Goal: Find specific page/section: Find specific page/section

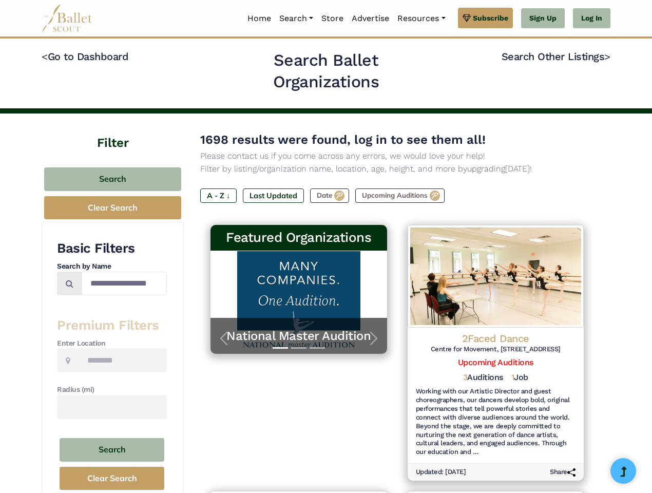
click at [326, 246] on h3 "Featured Organizations" at bounding box center [299, 237] width 160 height 17
click at [420, 18] on link "Resources" at bounding box center [421, 19] width 56 height 22
click at [112, 179] on button "Search" at bounding box center [112, 179] width 137 height 24
click at [112, 207] on button "Clear Search" at bounding box center [112, 207] width 137 height 23
click at [112, 450] on button "Search" at bounding box center [112, 450] width 105 height 24
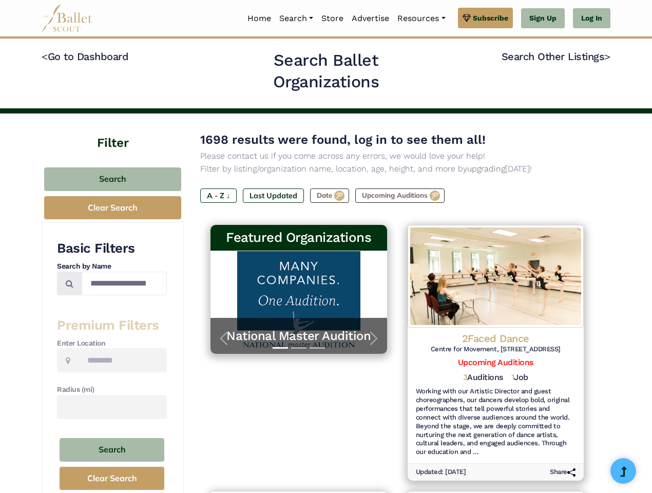
click at [112, 478] on button "Clear Search" at bounding box center [112, 478] width 105 height 23
click at [218, 196] on label "A - Z ↓" at bounding box center [218, 195] width 36 height 14
click at [273, 196] on label "Last Updated" at bounding box center [273, 195] width 61 height 14
click at [331, 196] on label "Date" at bounding box center [329, 195] width 39 height 14
